Goal: Information Seeking & Learning: Learn about a topic

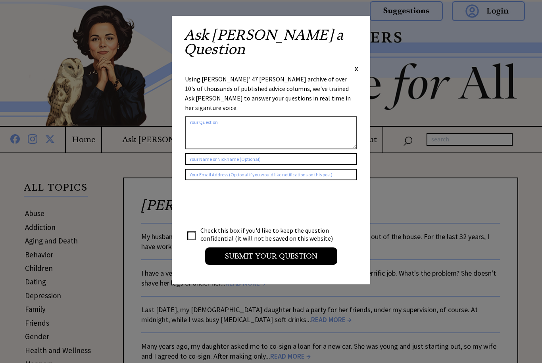
click at [361, 29] on div "Ask Ann a Question X Using Ann Landers' 47 vear archive of over 10's of thousan…" at bounding box center [271, 150] width 198 height 268
click at [358, 65] on span "X" at bounding box center [357, 69] width 4 height 8
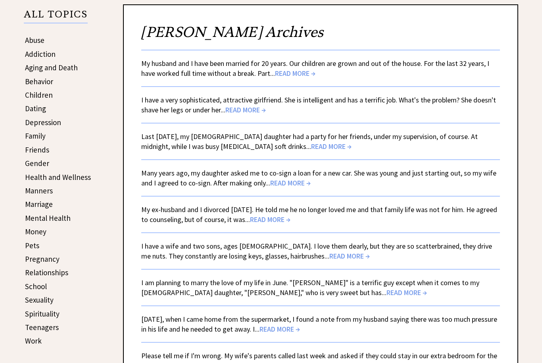
scroll to position [171, 0]
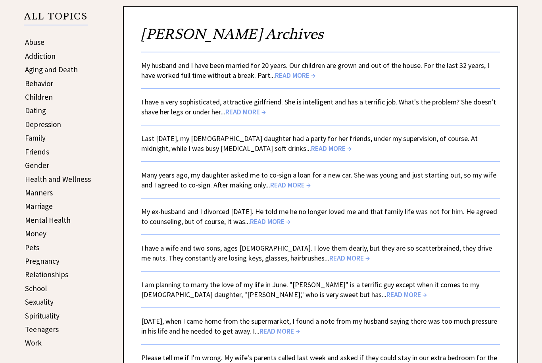
click at [60, 273] on link "Relationships" at bounding box center [46, 275] width 43 height 10
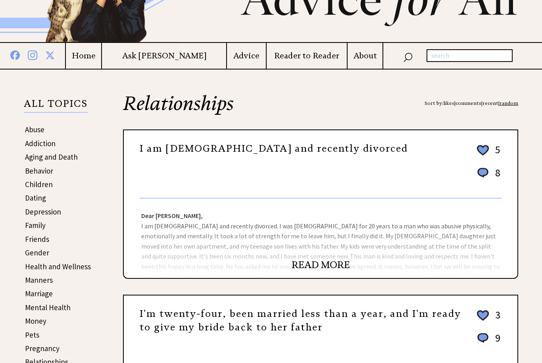
scroll to position [83, 0]
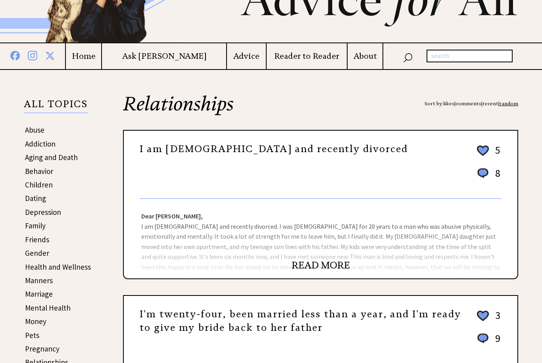
click at [361, 261] on div "Dear Ann Landers, I am 40 years old and recently divorced. I was married for 20…" at bounding box center [321, 238] width 394 height 79
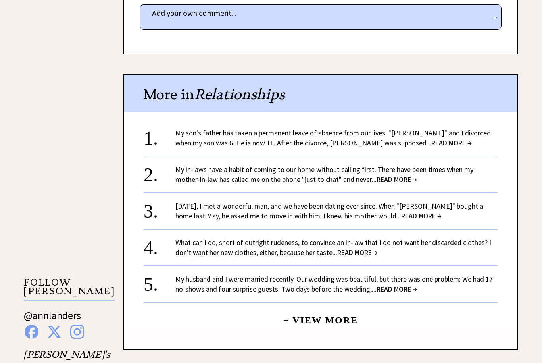
scroll to position [538, 0]
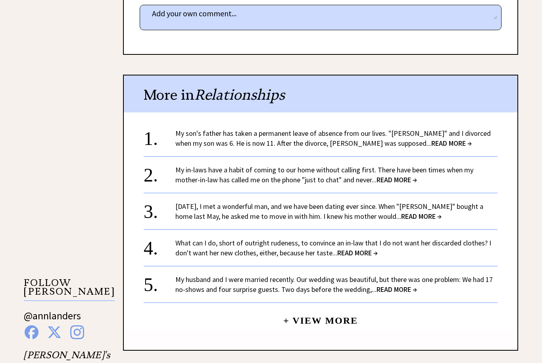
click at [431, 142] on span "READ MORE →" at bounding box center [451, 143] width 40 height 9
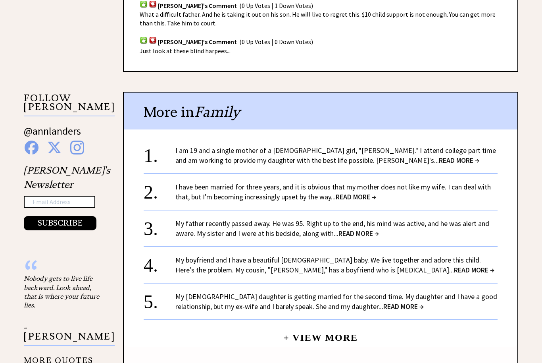
scroll to position [644, 0]
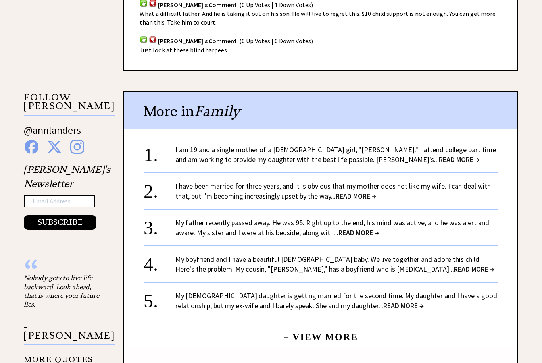
click at [371, 192] on span "READ MORE →" at bounding box center [356, 196] width 40 height 9
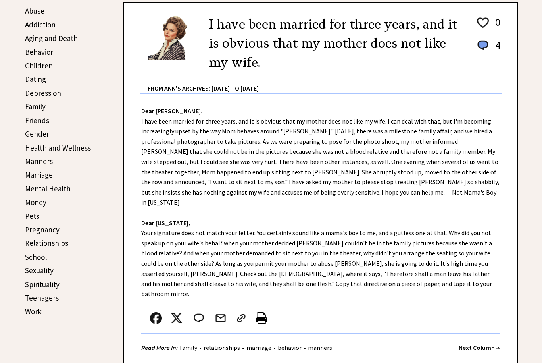
scroll to position [203, 0]
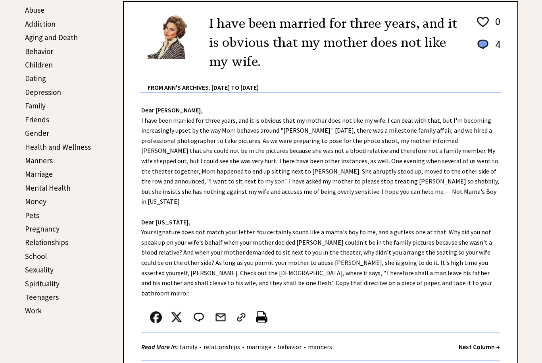
click at [42, 56] on link "Behavior" at bounding box center [39, 51] width 28 height 10
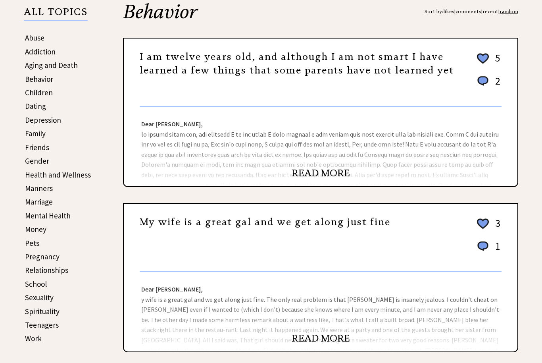
scroll to position [175, 0]
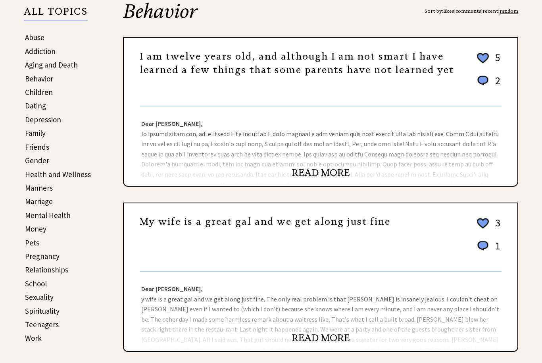
click at [339, 160] on div "Dear [PERSON_NAME], Dear Miss, You are smarter at twelve than most mothers are …" at bounding box center [321, 146] width 394 height 79
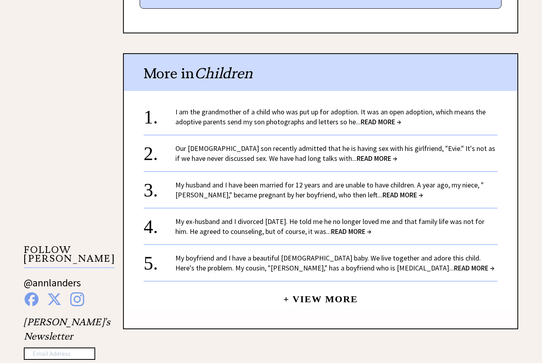
scroll to position [570, 0]
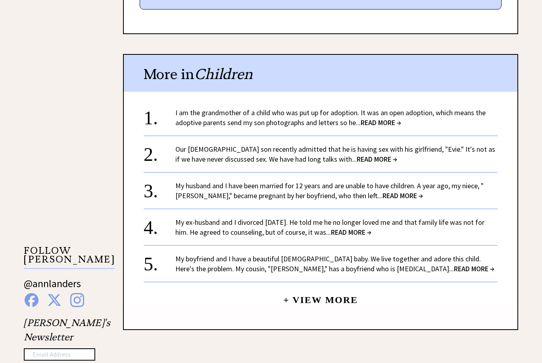
click at [400, 119] on span "READ MORE →" at bounding box center [381, 122] width 40 height 9
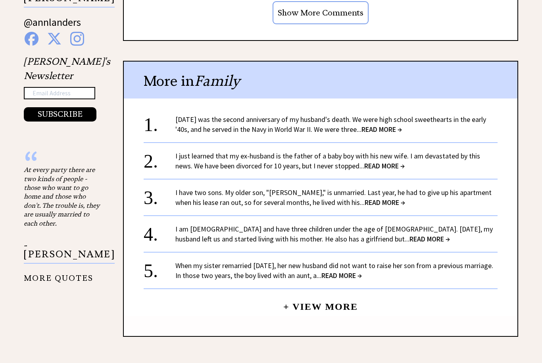
scroll to position [752, 0]
